Goal: Task Accomplishment & Management: Complete application form

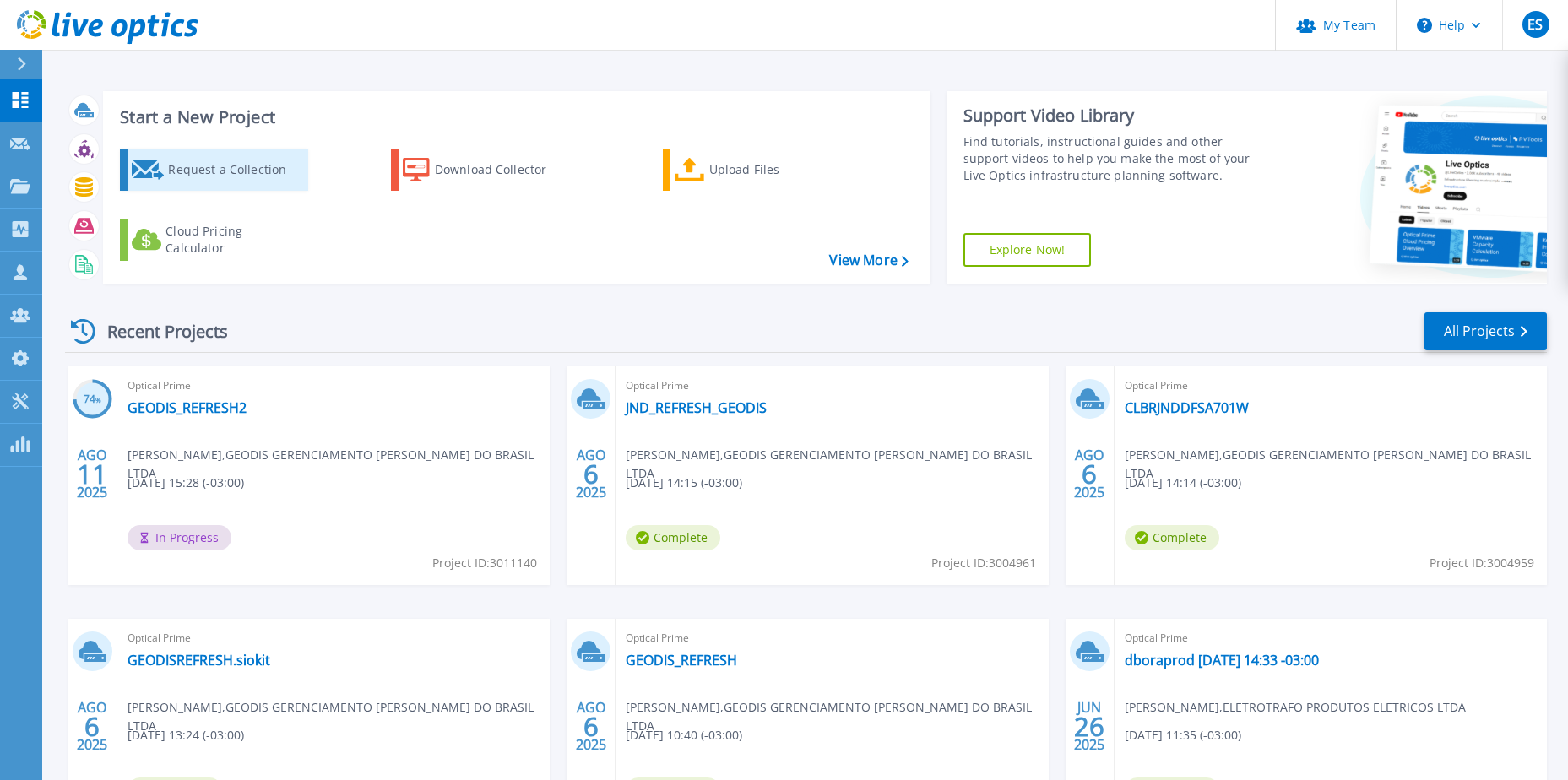
click at [256, 170] on div "Request a Collection" at bounding box center [235, 170] width 135 height 34
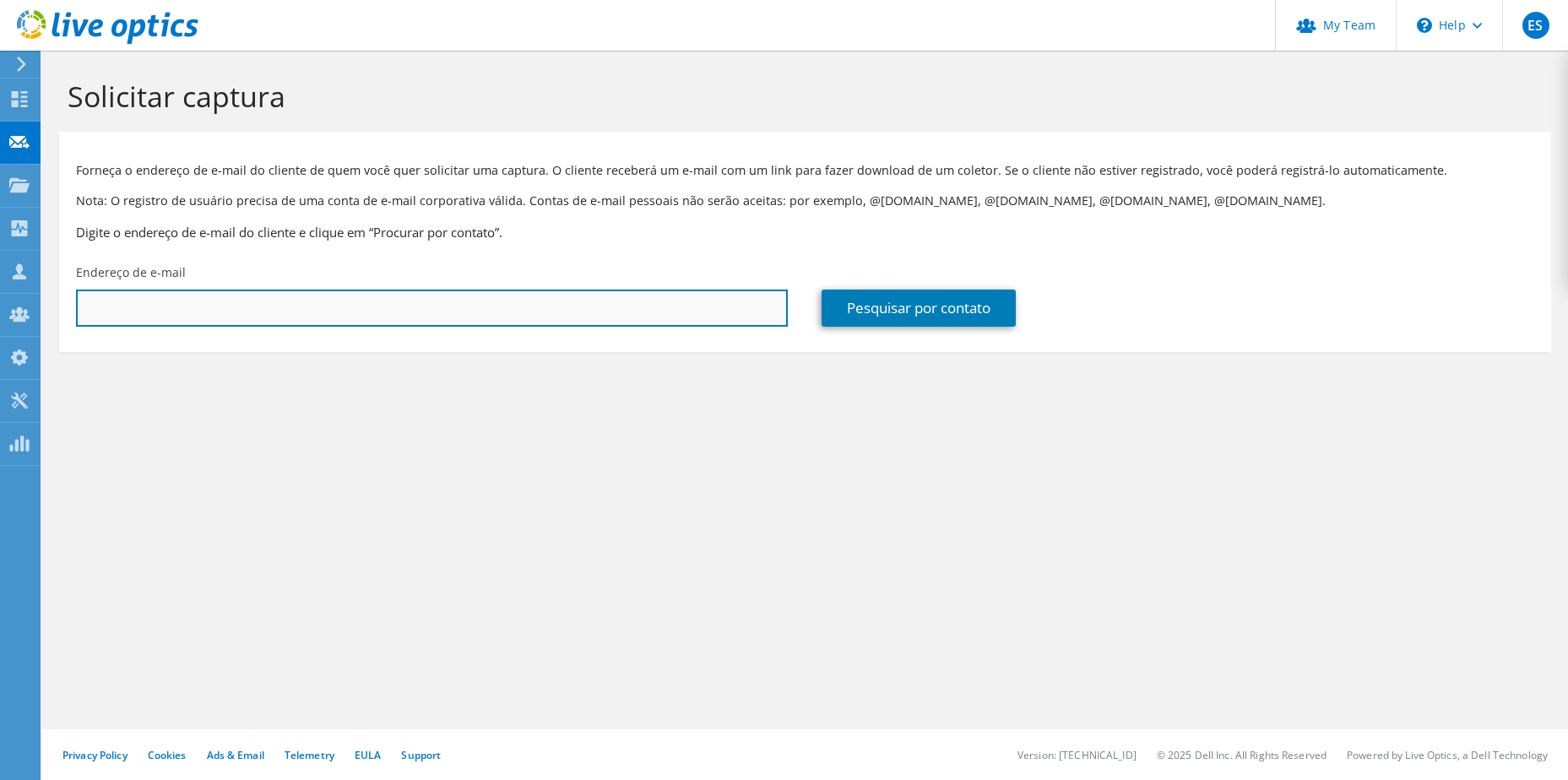
drag, startPoint x: 0, startPoint y: 0, endPoint x: 285, endPoint y: 303, distance: 416.0
click at [285, 303] on input "text" at bounding box center [432, 308] width 711 height 38
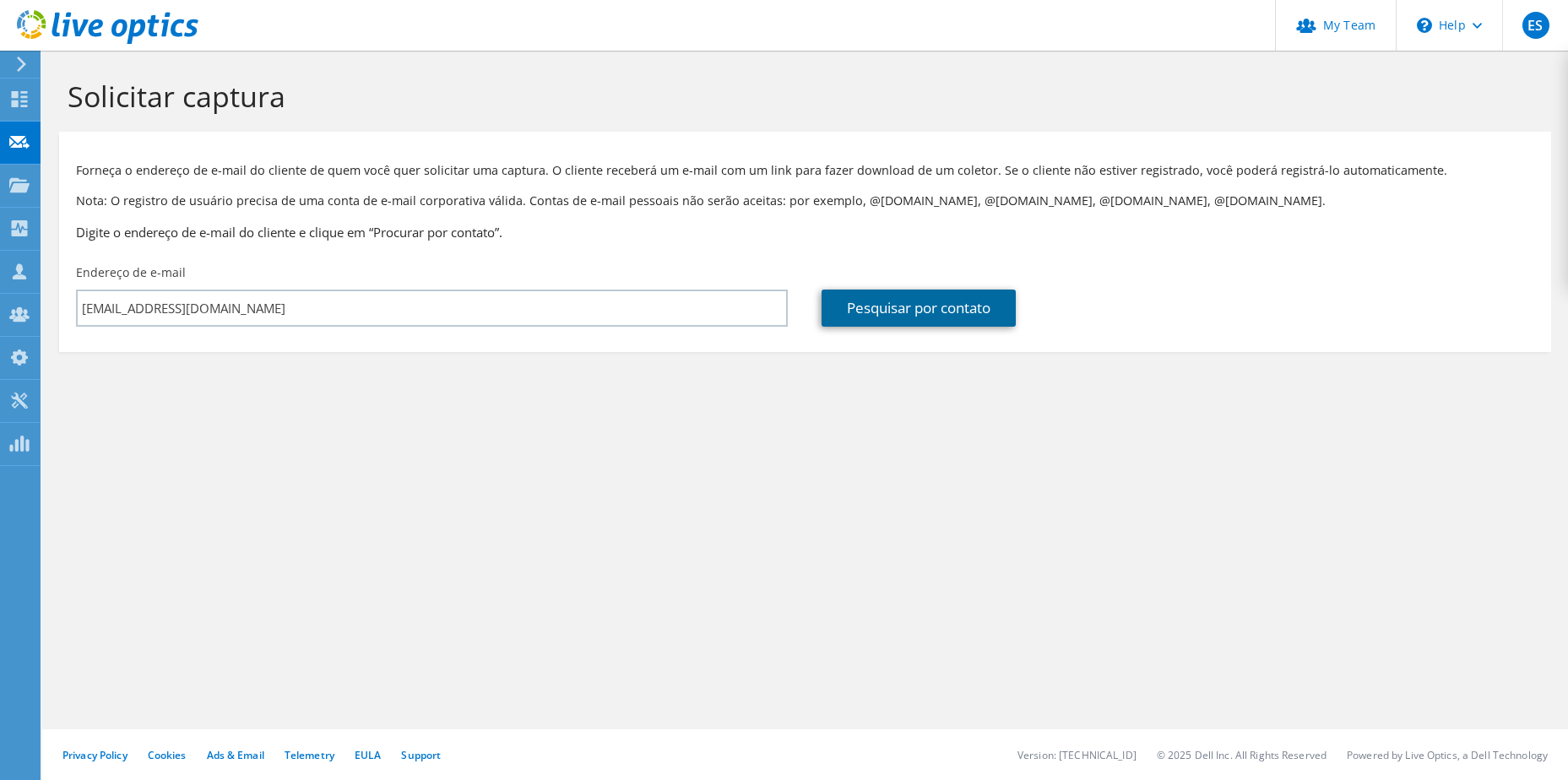
click at [891, 315] on link "Pesquisar por contato" at bounding box center [918, 308] width 194 height 38
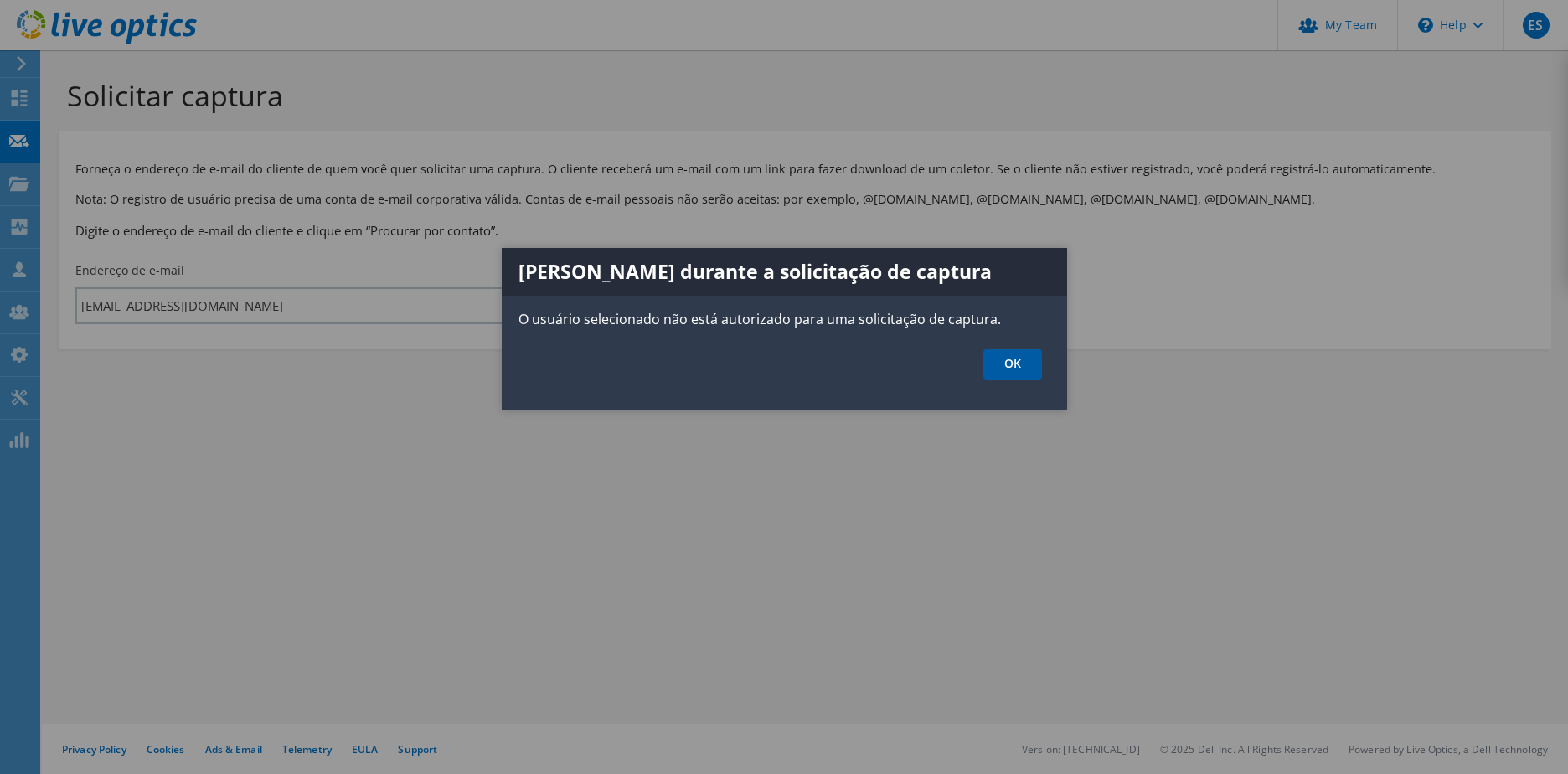
click at [1039, 369] on link "OK" at bounding box center [1012, 364] width 59 height 31
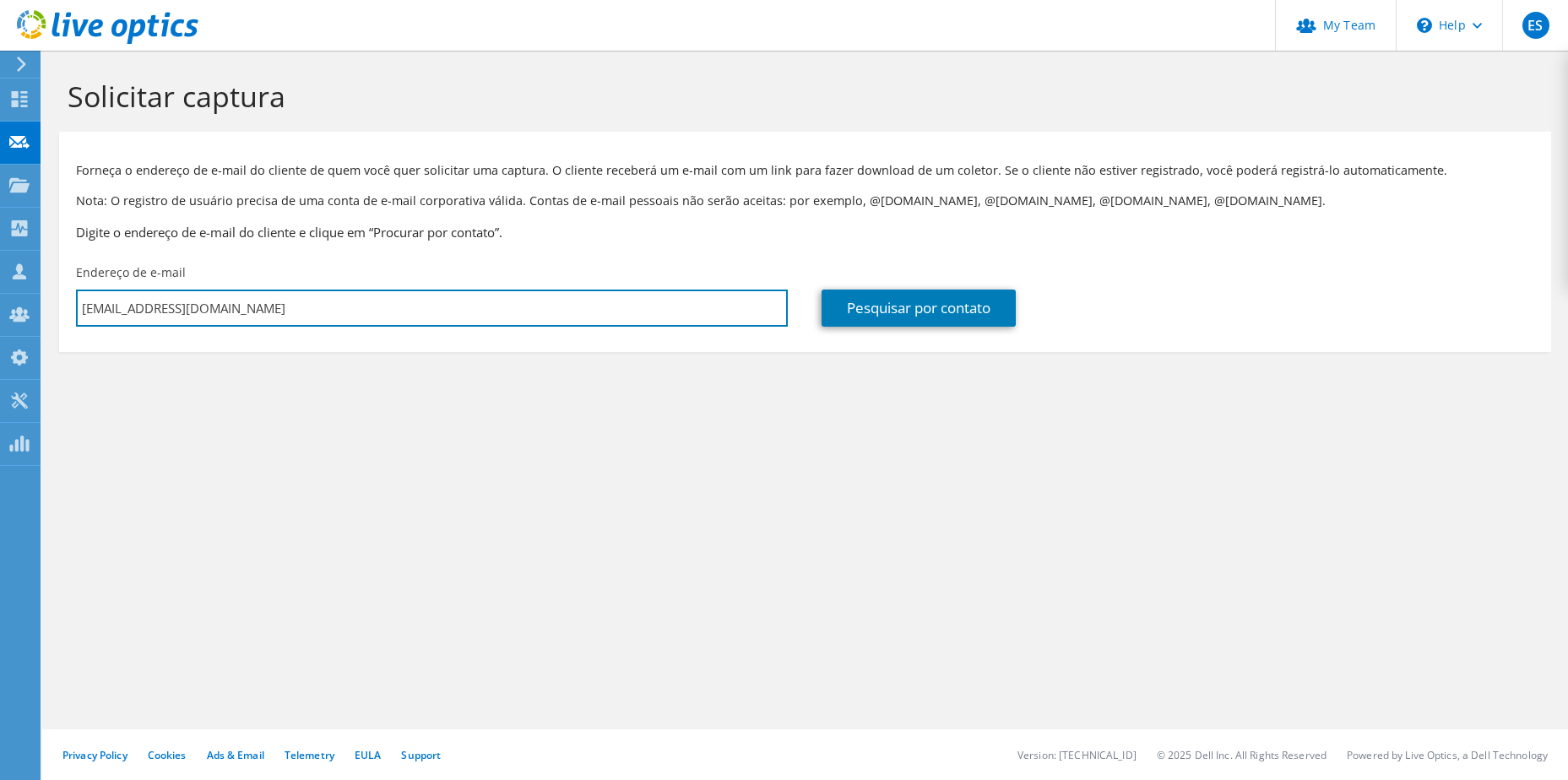
drag, startPoint x: 287, startPoint y: 313, endPoint x: 74, endPoint y: 306, distance: 213.1
click at [75, 306] on div "Endereço de e-mail [EMAIL_ADDRESS][DOMAIN_NAME]" at bounding box center [432, 295] width 745 height 80
paste input "[PERSON_NAME];"
drag, startPoint x: 238, startPoint y: 312, endPoint x: 0, endPoint y: 315, distance: 238.0
click at [0, 315] on html "ES Administrador de Equipe do Canal [PERSON_NAME] [EMAIL_ADDRESS][DOMAIN_NAME] …" at bounding box center [784, 390] width 1568 height 780
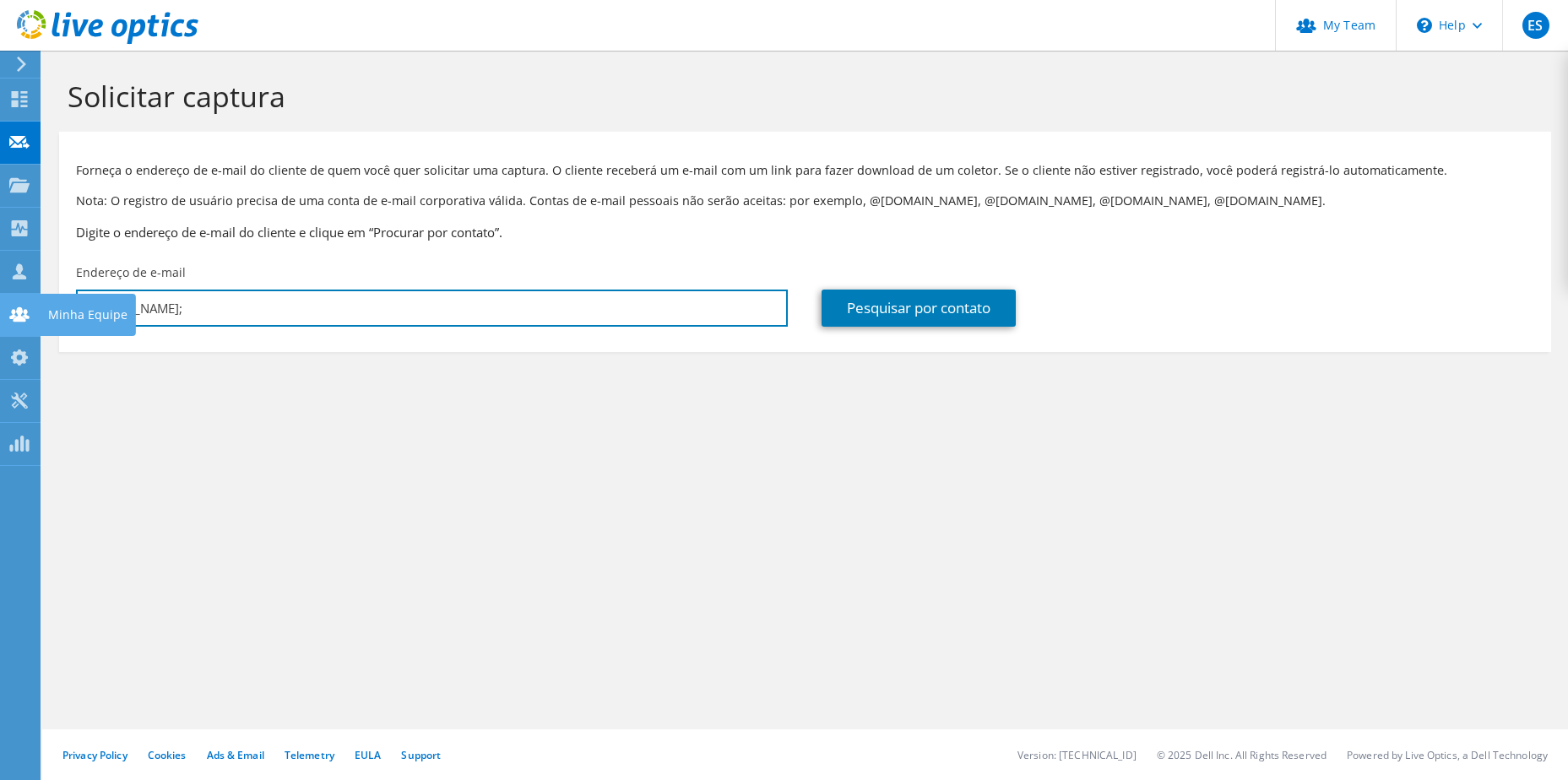
paste input "[EMAIL_ADDRESS][DOMAIN_NAME]"
drag, startPoint x: 325, startPoint y: 315, endPoint x: 314, endPoint y: 320, distance: 12.1
click at [326, 315] on input "marcifran.borges@trimais.com.br" at bounding box center [432, 308] width 711 height 38
click at [143, 300] on input "marcifran.borges@trimais.com.br" at bounding box center [432, 308] width 711 height 38
click at [372, 300] on input "marcifran.borges@trimais.com.br" at bounding box center [432, 308] width 711 height 38
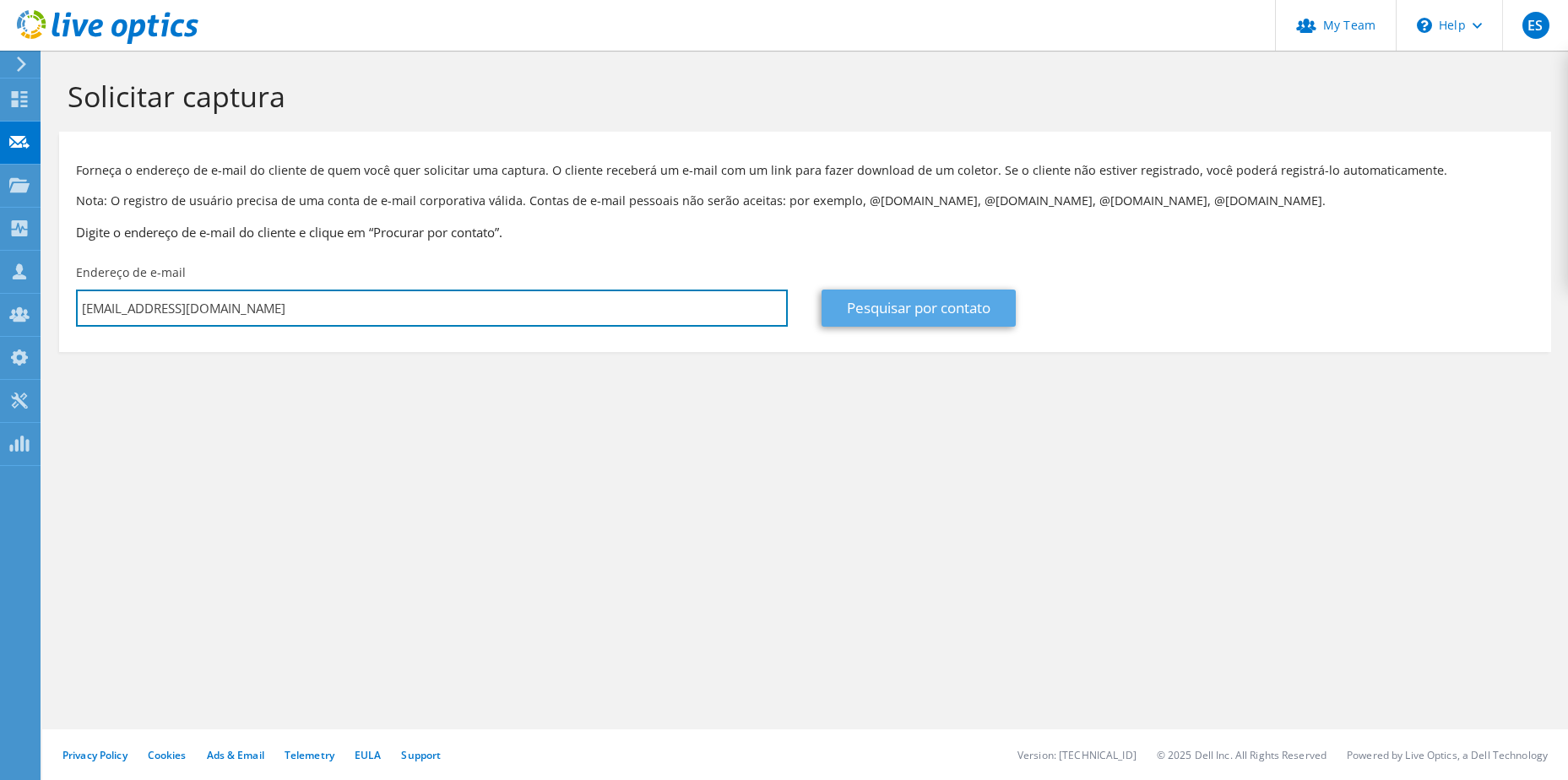
type input "marcifran.borges@trimais.com.br"
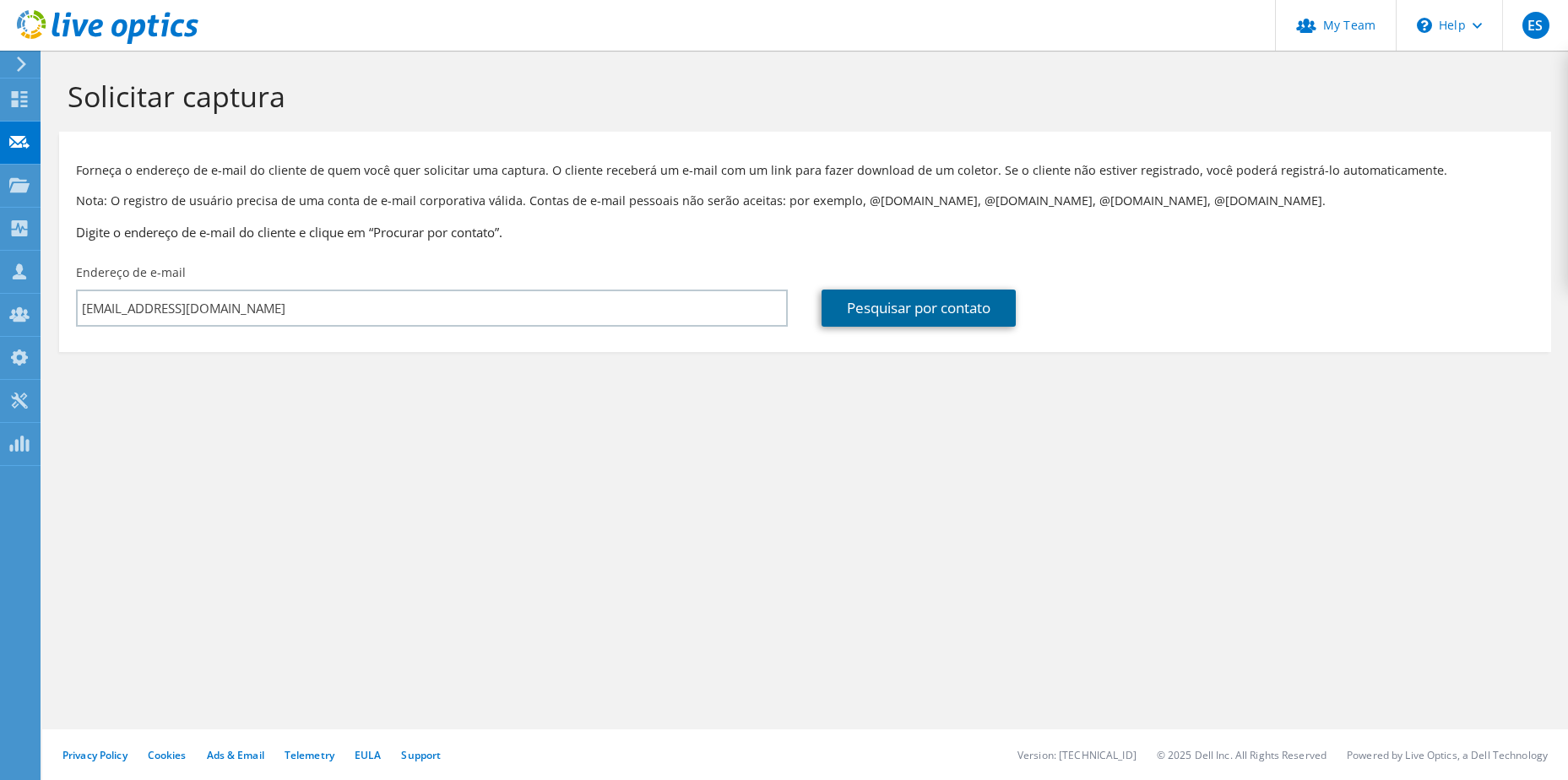
click at [965, 302] on link "Pesquisar por contato" at bounding box center [918, 308] width 194 height 38
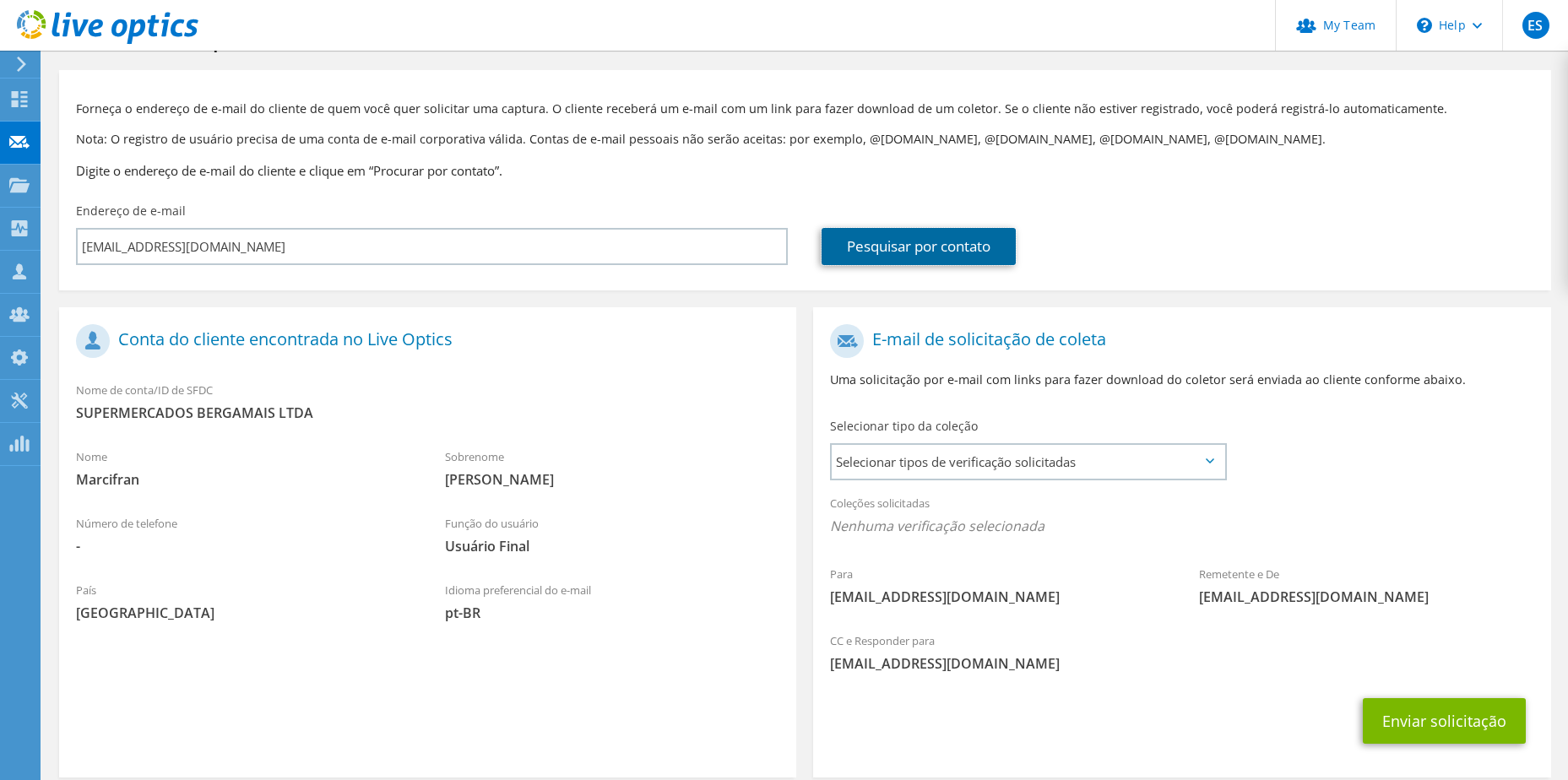
scroll to position [84, 0]
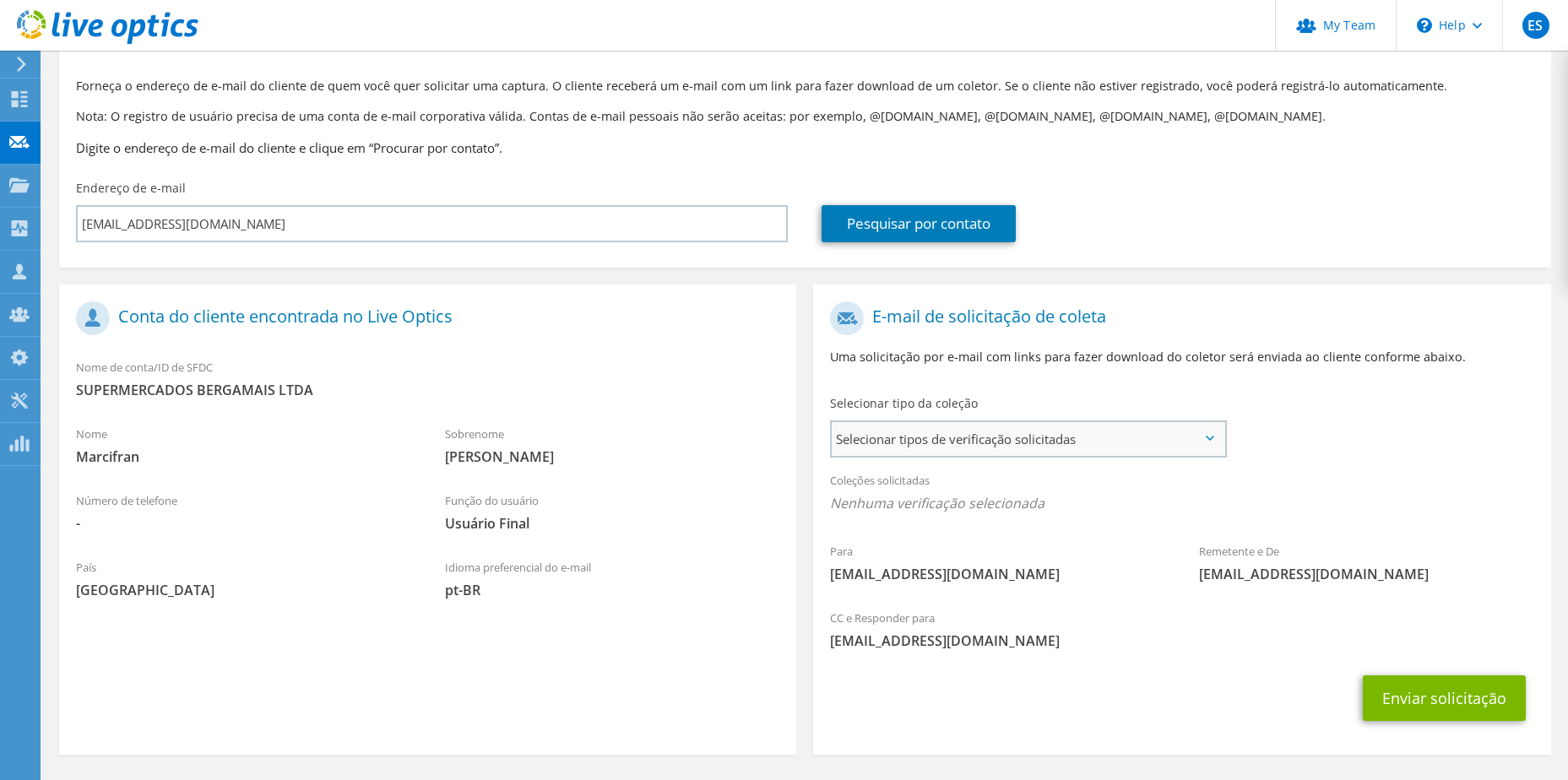
click at [1078, 431] on span "Selecionar tipos de verificação solicitadas" at bounding box center [1027, 439] width 392 height 34
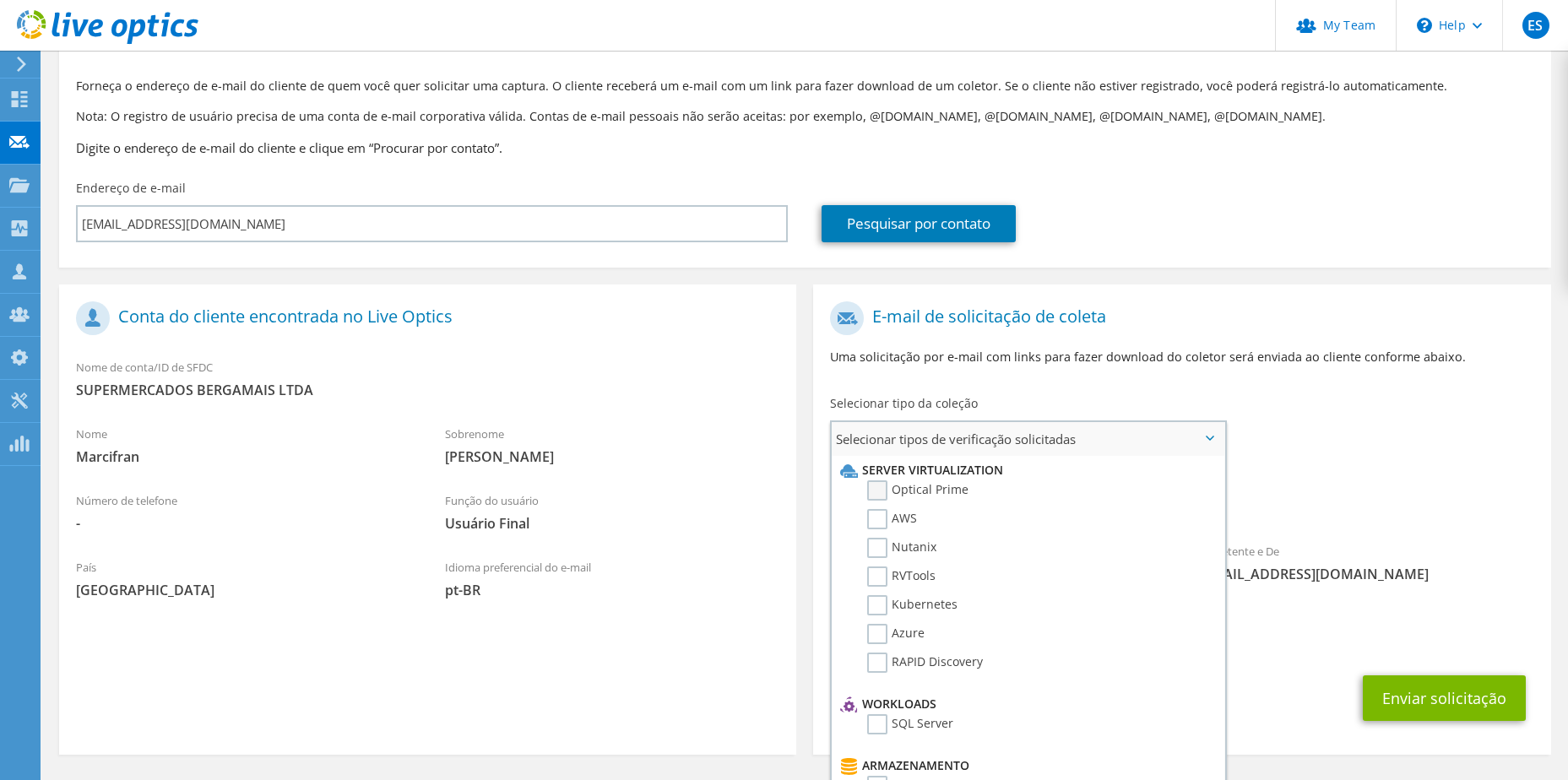
click at [926, 492] on label "Optical Prime" at bounding box center [917, 491] width 101 height 21
click at [0, 0] on input "Optical Prime" at bounding box center [0, 0] width 0 height 0
click at [1308, 435] on div "Para marcifran.borges@trimais.com.br Remetente e De liveoptics@liveoptics.com" at bounding box center [1181, 449] width 737 height 313
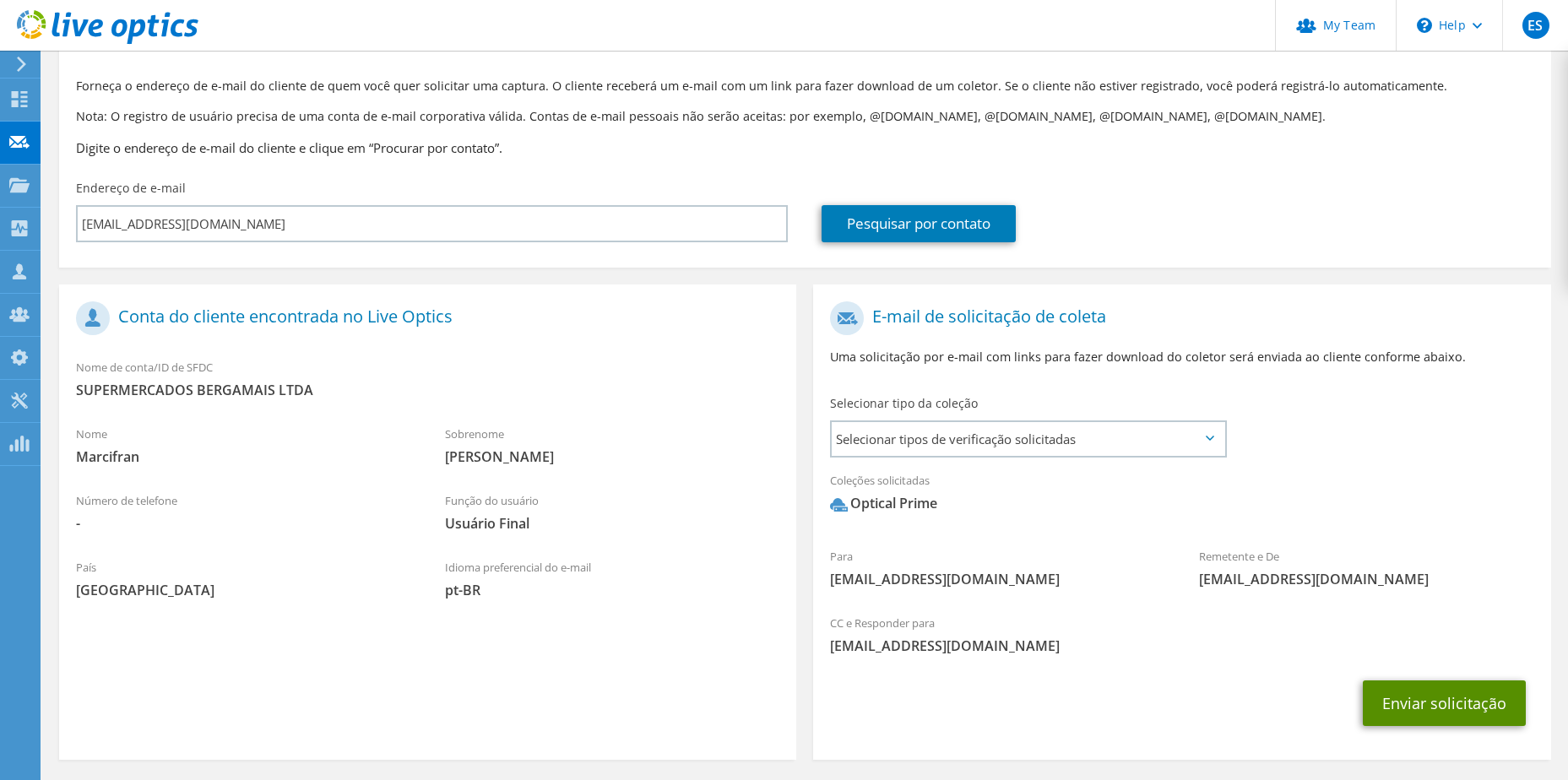
click at [1466, 700] on button "Enviar solicitação" at bounding box center [1444, 703] width 163 height 46
